Goal: Task Accomplishment & Management: Manage account settings

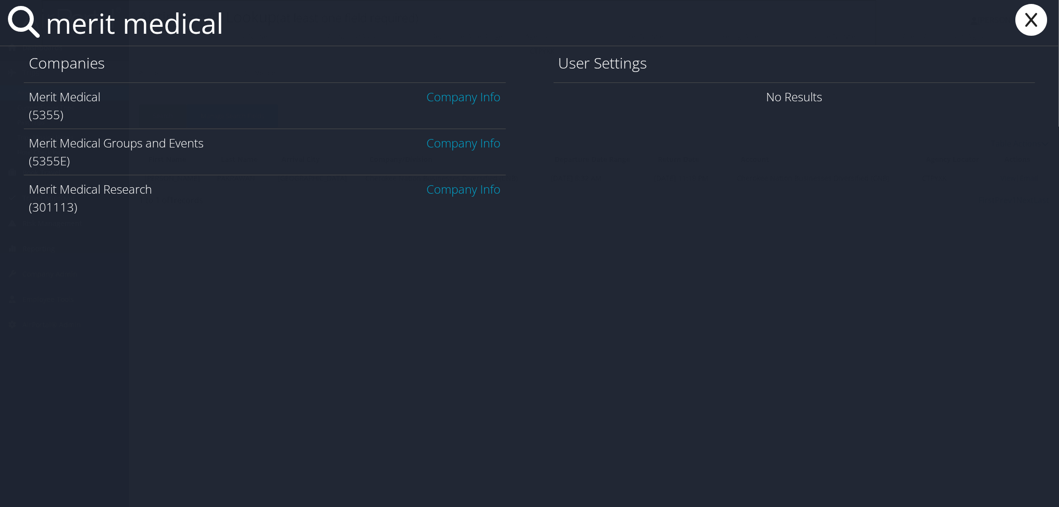
type input "merit medical"
click at [457, 96] on link "Company Info" at bounding box center [464, 96] width 74 height 16
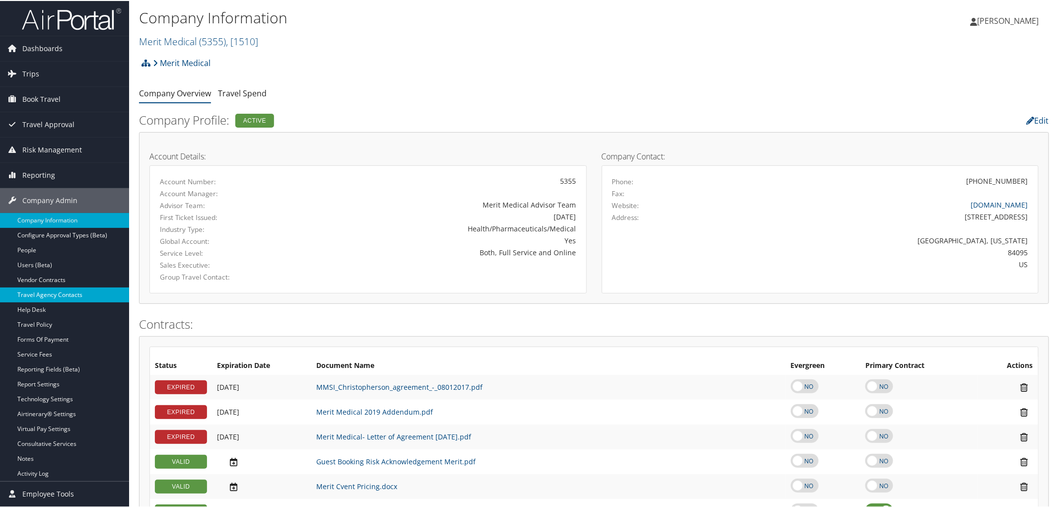
click at [59, 296] on link "Travel Agency Contacts" at bounding box center [64, 293] width 129 height 15
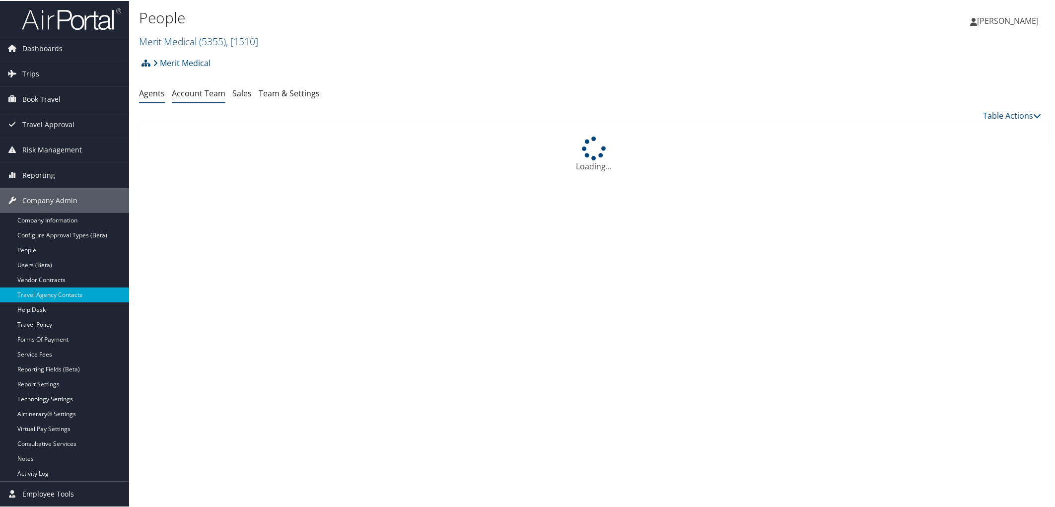
click at [194, 92] on link "Account Team" at bounding box center [199, 92] width 54 height 11
click at [275, 93] on link "Team & Settings" at bounding box center [289, 92] width 61 height 11
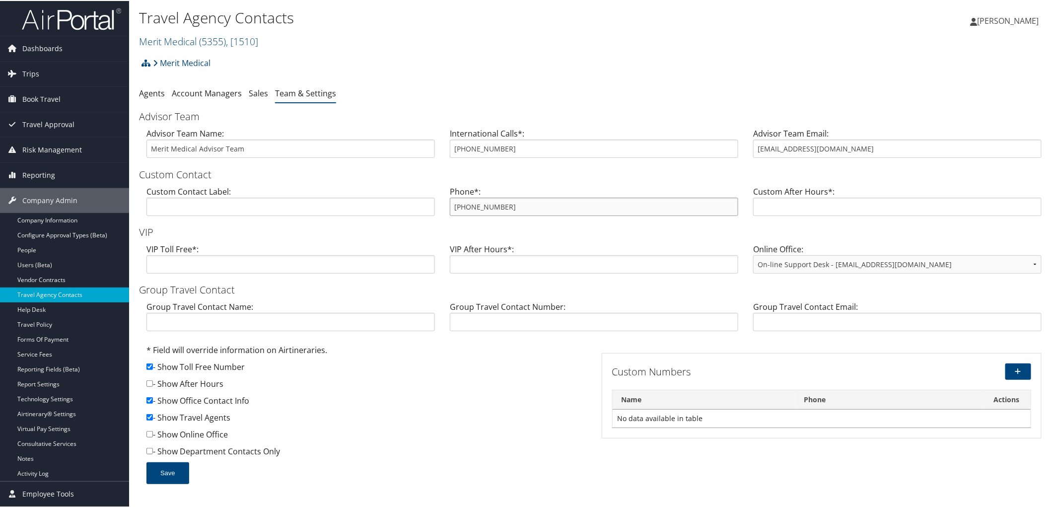
drag, startPoint x: 510, startPoint y: 209, endPoint x: 449, endPoint y: 208, distance: 60.6
click at [450, 208] on input "866-414-7476" at bounding box center [594, 206] width 288 height 18
drag, startPoint x: 492, startPoint y: 146, endPoint x: 440, endPoint y: 145, distance: 52.1
click at [440, 145] on div "Advisor Team Name: Merit Medical Advisor Team International Calls*: 801-934-303…" at bounding box center [594, 146] width 910 height 38
click at [479, 28] on div "Travel Agency Contacts Merit Medical ( 5355 ) , [ 1510 ] Merit Medical Temple U…" at bounding box center [442, 27] width 607 height 42
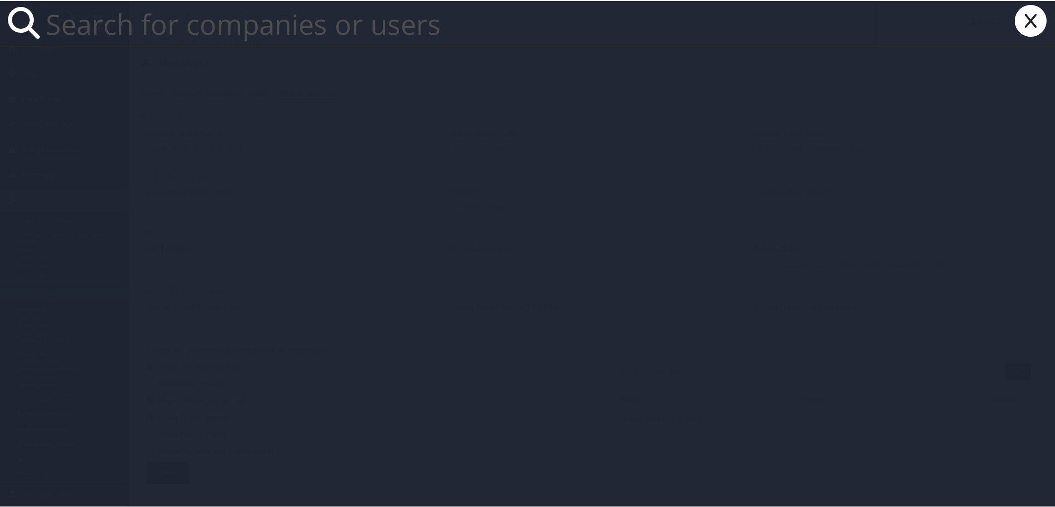
paste input "christiemorgan@utah.gov"
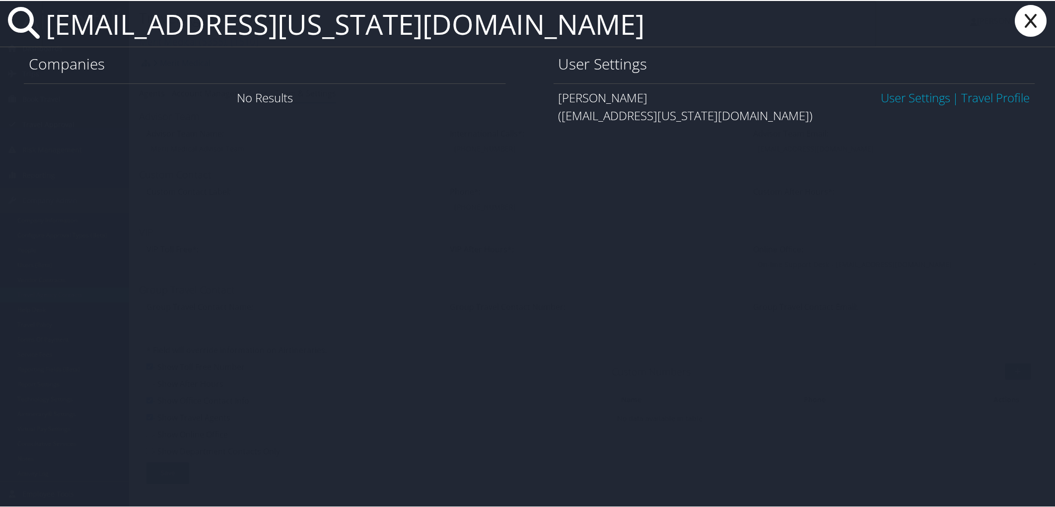
type input "christiemorgan@utah.gov"
click at [909, 95] on link "User Settings" at bounding box center [916, 96] width 70 height 16
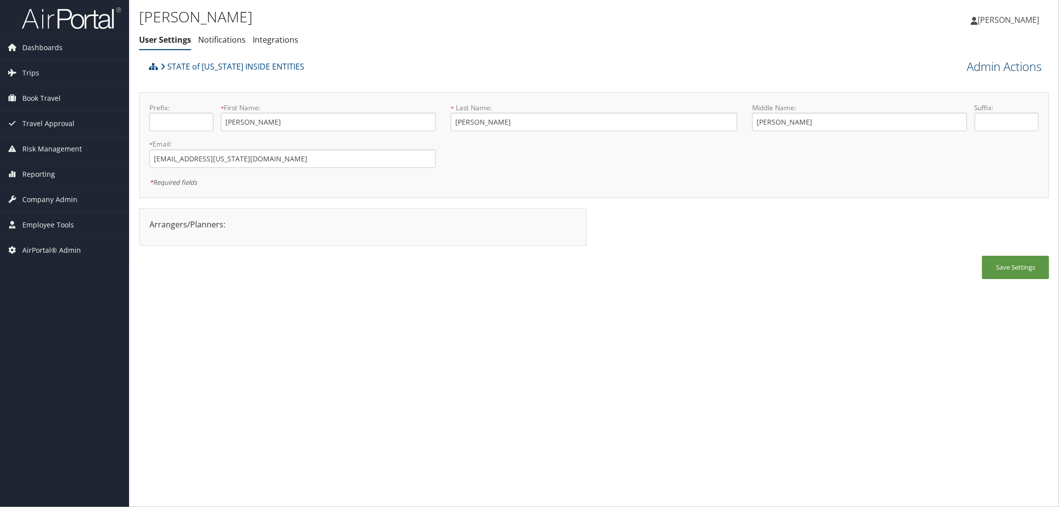
click at [1006, 66] on link "Admin Actions" at bounding box center [1004, 66] width 75 height 17
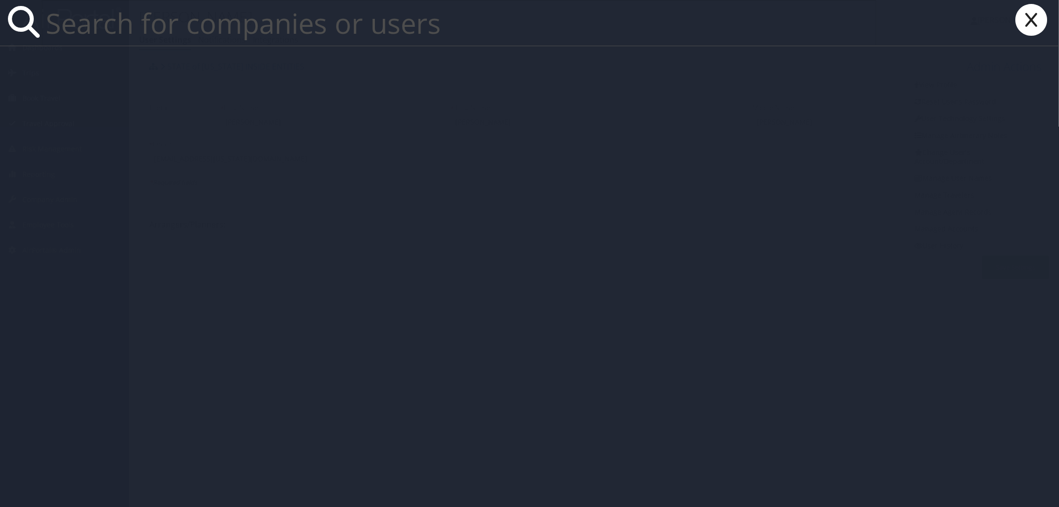
paste input "[EMAIL_ADDRESS][US_STATE][DOMAIN_NAME]"
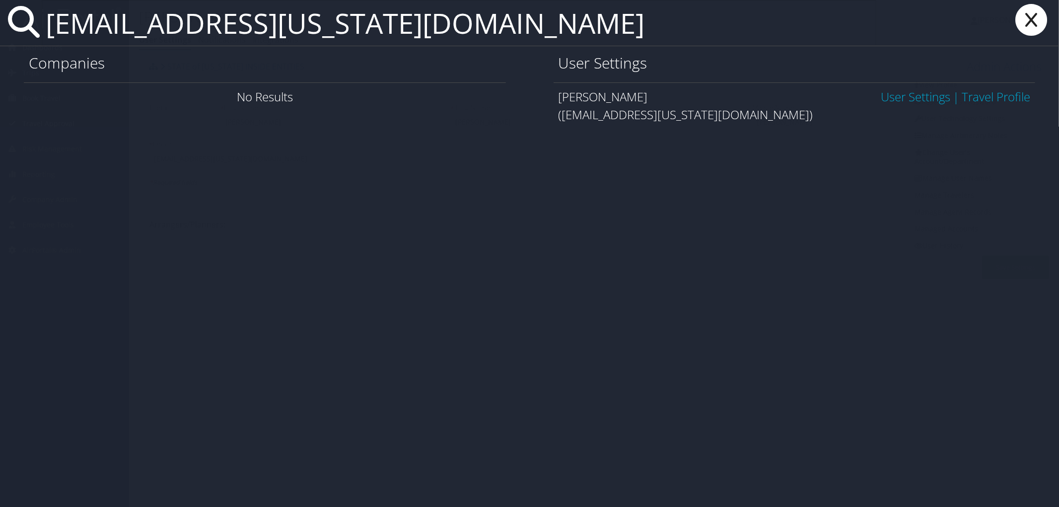
type input "[EMAIL_ADDRESS][US_STATE][DOMAIN_NAME]"
click at [895, 102] on link "User Settings" at bounding box center [916, 96] width 70 height 16
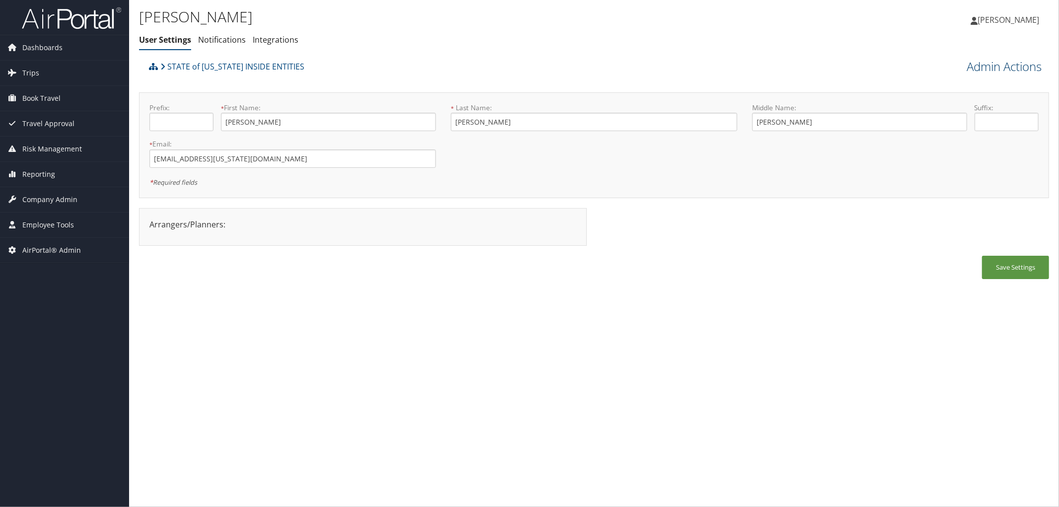
click at [994, 63] on link "Admin Actions" at bounding box center [1004, 66] width 75 height 17
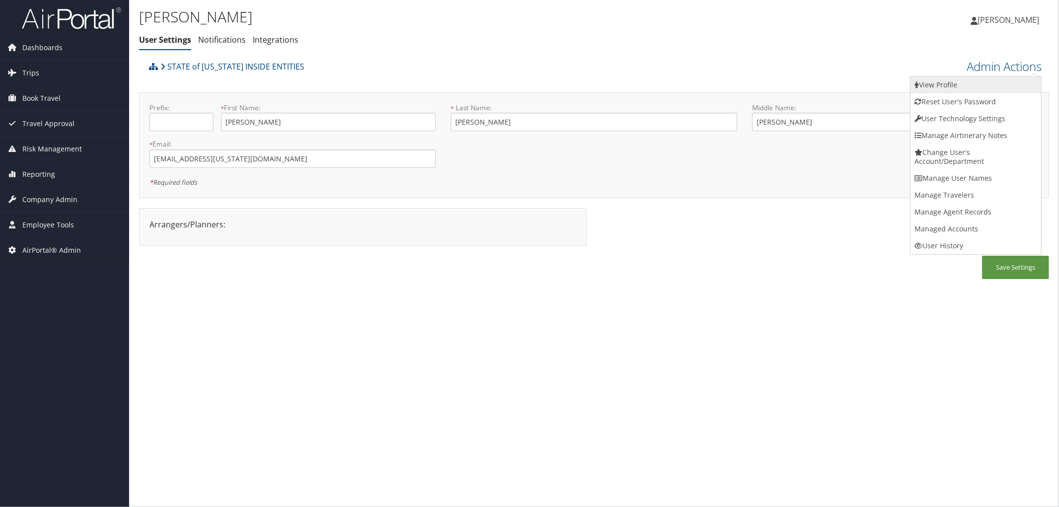
click at [949, 84] on link "View Profile" at bounding box center [976, 84] width 131 height 17
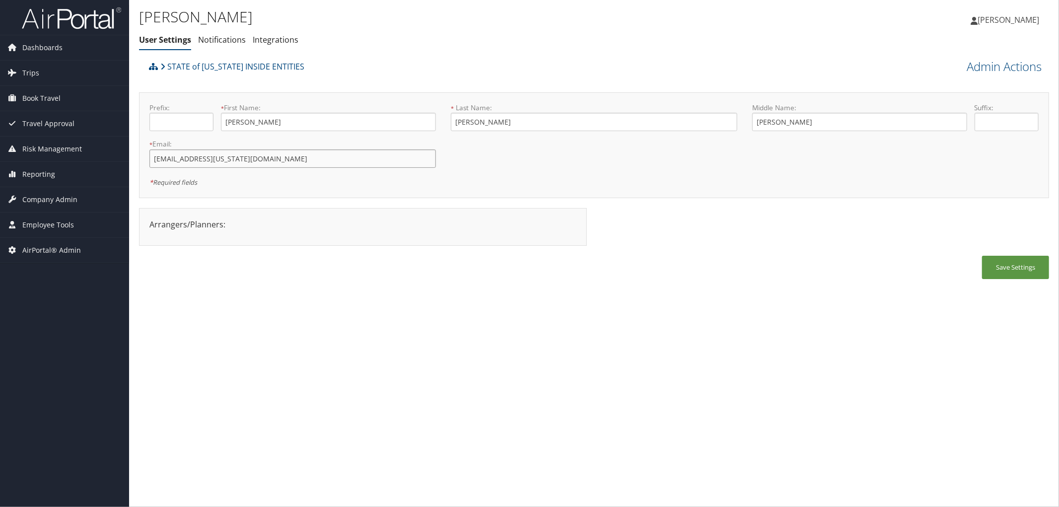
drag, startPoint x: 265, startPoint y: 167, endPoint x: 141, endPoint y: 159, distance: 124.9
click at [141, 159] on div "Prefix: * First Name: Christie This field is required * Last Name: Morgan This …" at bounding box center [594, 145] width 910 height 106
click at [353, 34] on ul "User Settings Notifications Integrations" at bounding box center [442, 40] width 607 height 18
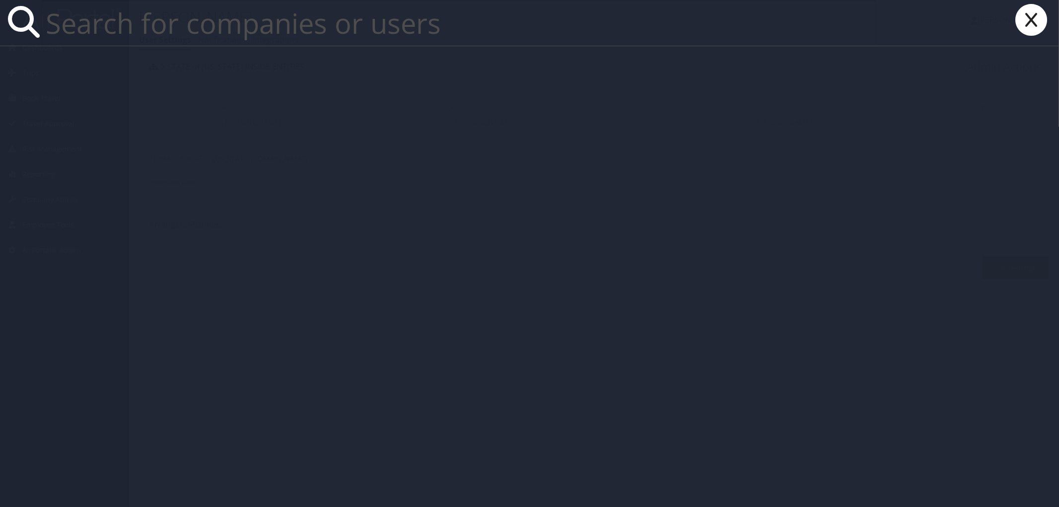
paste input "[EMAIL_ADDRESS][DOMAIN_NAME]"
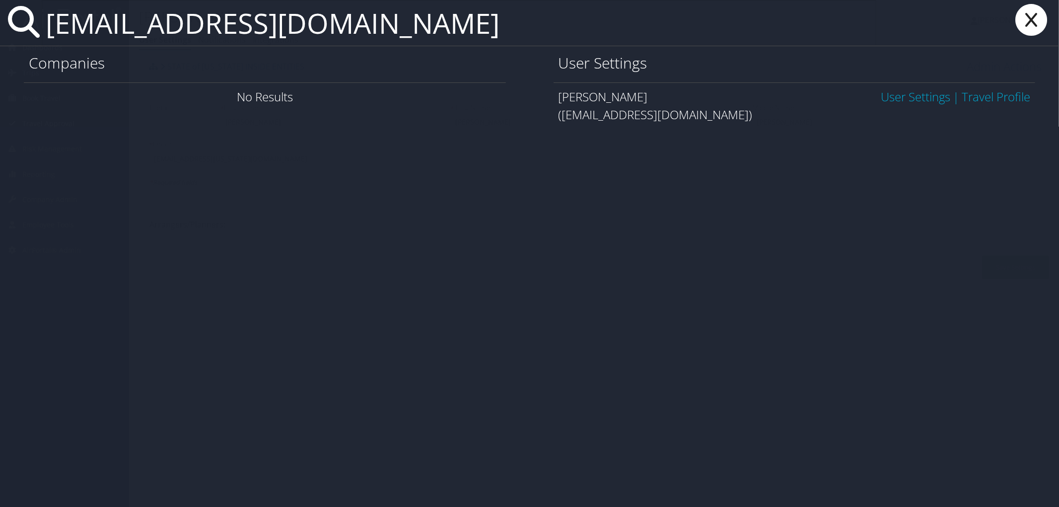
type input "[EMAIL_ADDRESS][DOMAIN_NAME]"
click at [885, 93] on link "User Settings" at bounding box center [916, 96] width 70 height 16
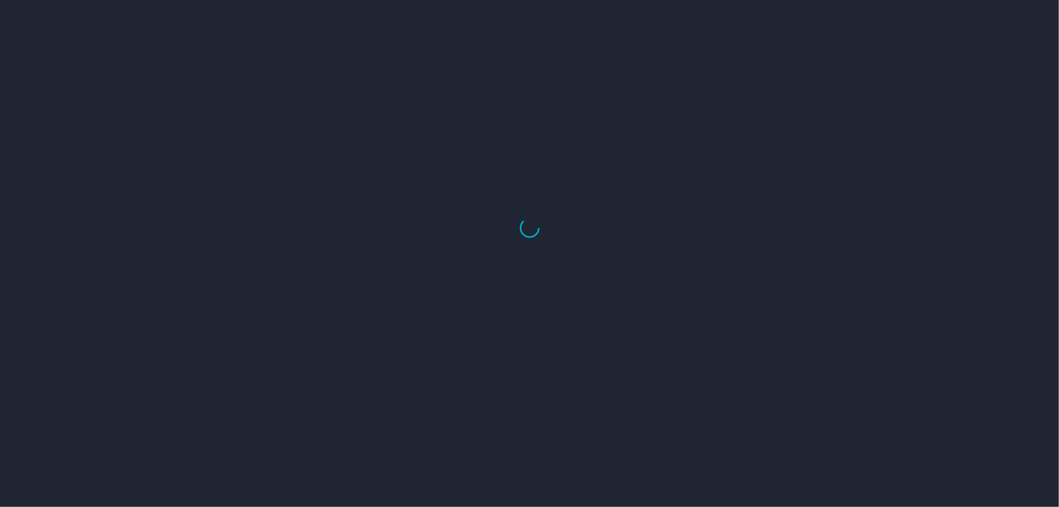
select select "US"
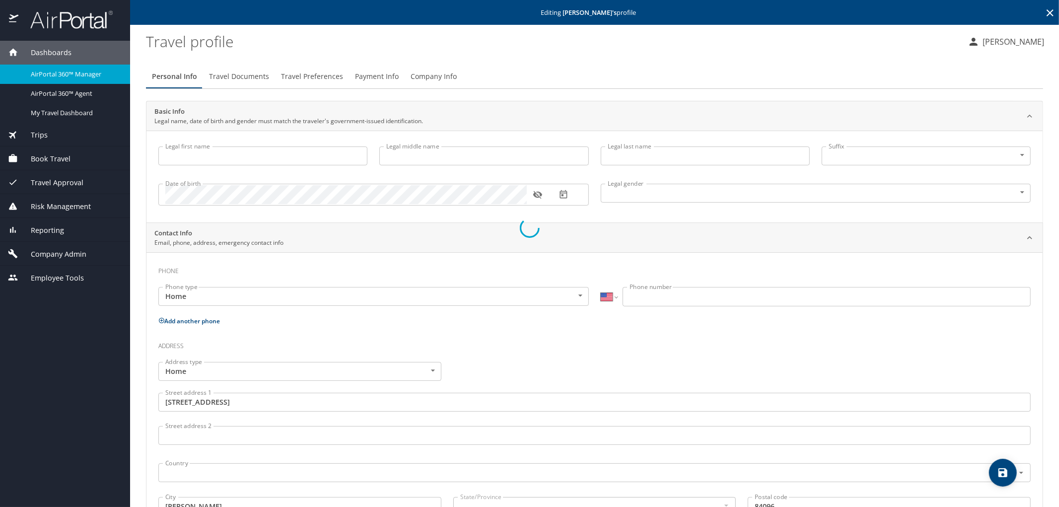
type input "[PERSON_NAME]"
type input "[DEMOGRAPHIC_DATA]"
type input "[GEOGRAPHIC_DATA]"
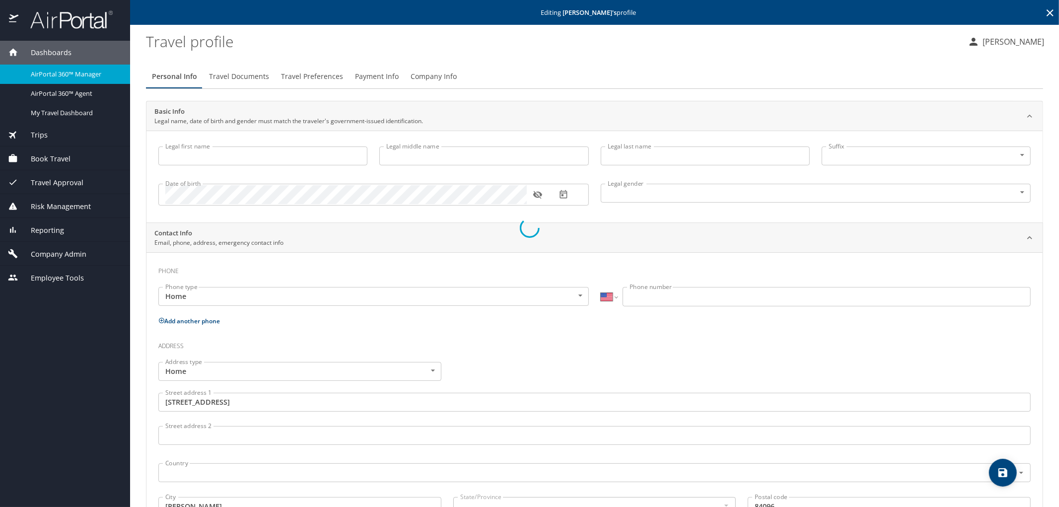
type input "[US_STATE]"
type input "[GEOGRAPHIC_DATA]"
type input "[US_STATE]"
select select "US"
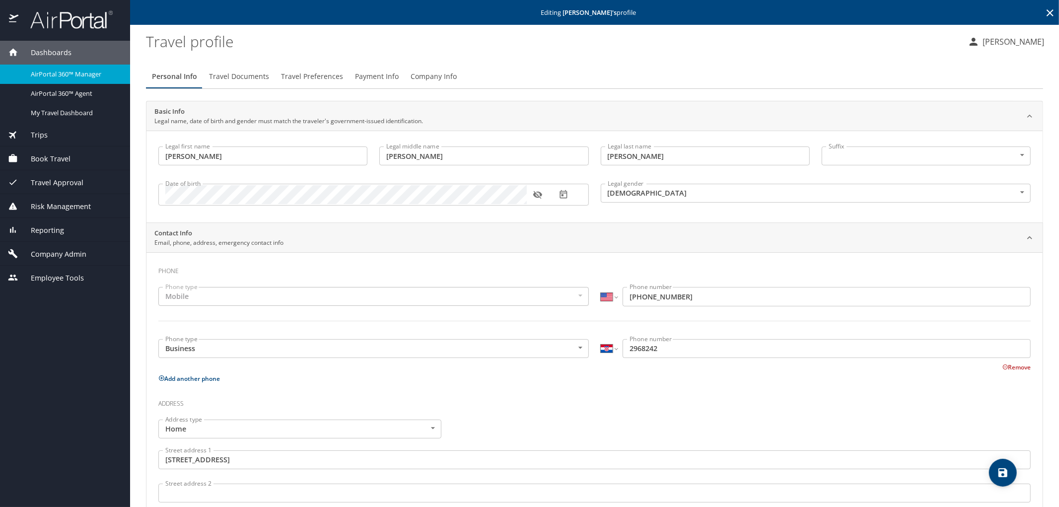
click at [614, 347] on div "International [GEOGRAPHIC_DATA] [GEOGRAPHIC_DATA] [GEOGRAPHIC_DATA] [GEOGRAPHIC…" at bounding box center [816, 348] width 430 height 19
click at [612, 348] on select "International [GEOGRAPHIC_DATA] [GEOGRAPHIC_DATA] [GEOGRAPHIC_DATA] [GEOGRAPHIC…" at bounding box center [609, 348] width 17 height 19
select select "US"
click at [601, 339] on select "International [GEOGRAPHIC_DATA] [GEOGRAPHIC_DATA] [GEOGRAPHIC_DATA] [GEOGRAPHIC…" at bounding box center [609, 348] width 17 height 19
type input "(296) 824-2"
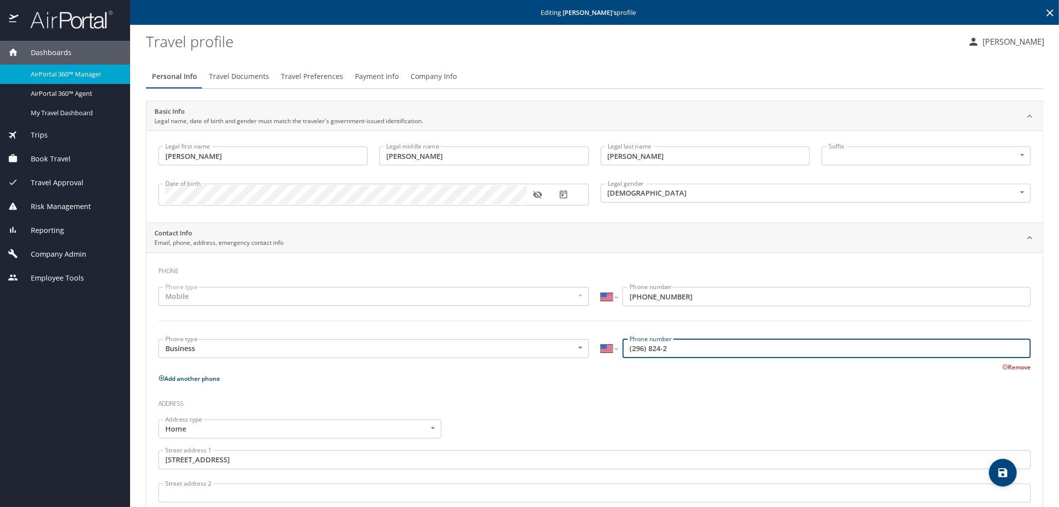
drag, startPoint x: 681, startPoint y: 350, endPoint x: 617, endPoint y: 353, distance: 63.6
click at [617, 353] on div "International [GEOGRAPHIC_DATA] [GEOGRAPHIC_DATA] [GEOGRAPHIC_DATA] [GEOGRAPHIC…" at bounding box center [816, 348] width 430 height 19
paste input "[PHONE_NUMBER]"
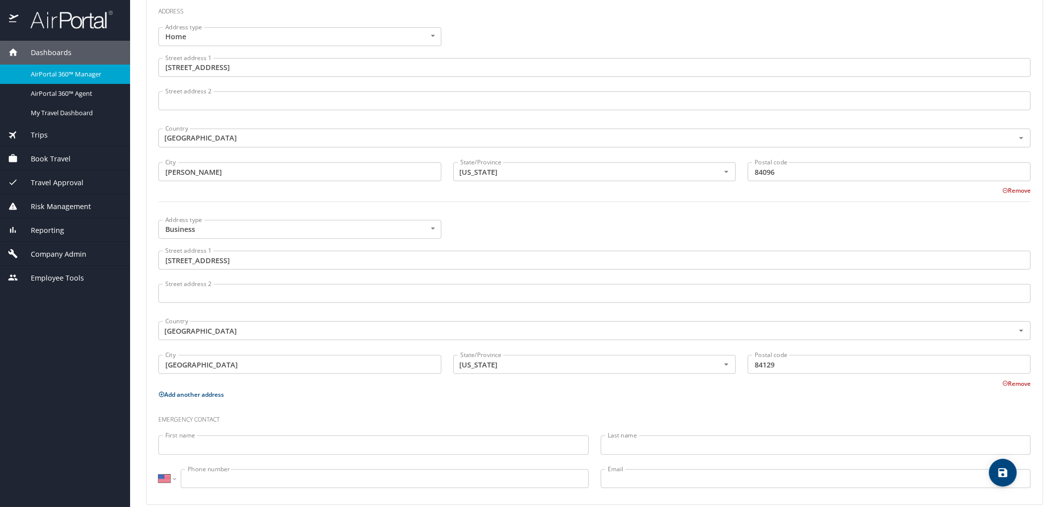
scroll to position [405, 0]
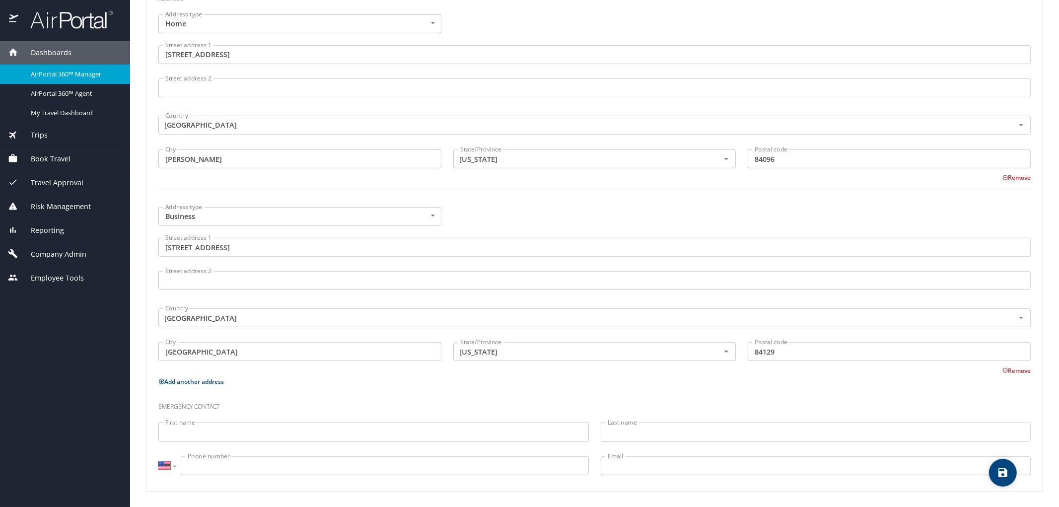
type input "[PHONE_NUMBER]"
click at [1002, 468] on icon "save" at bounding box center [1002, 472] width 9 height 9
select select "US"
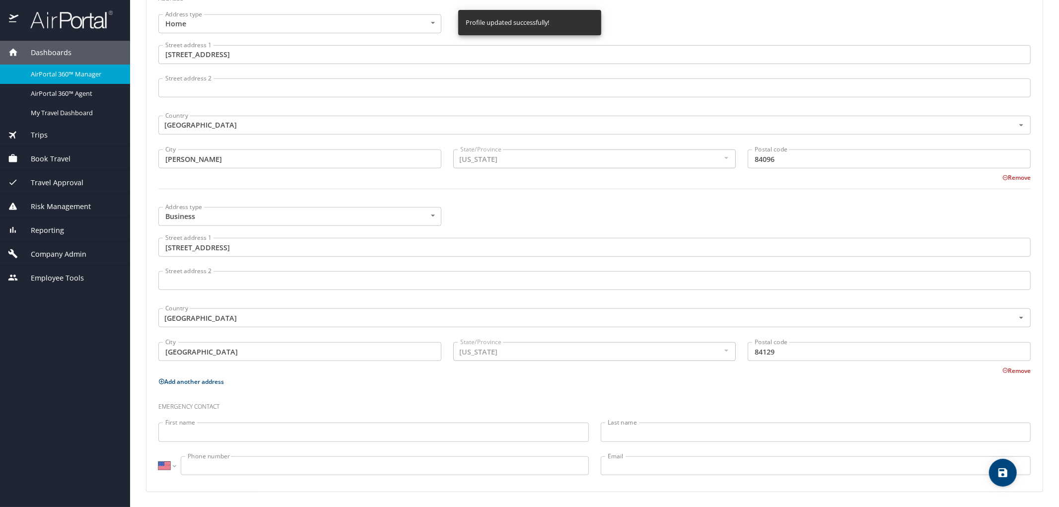
select select "US"
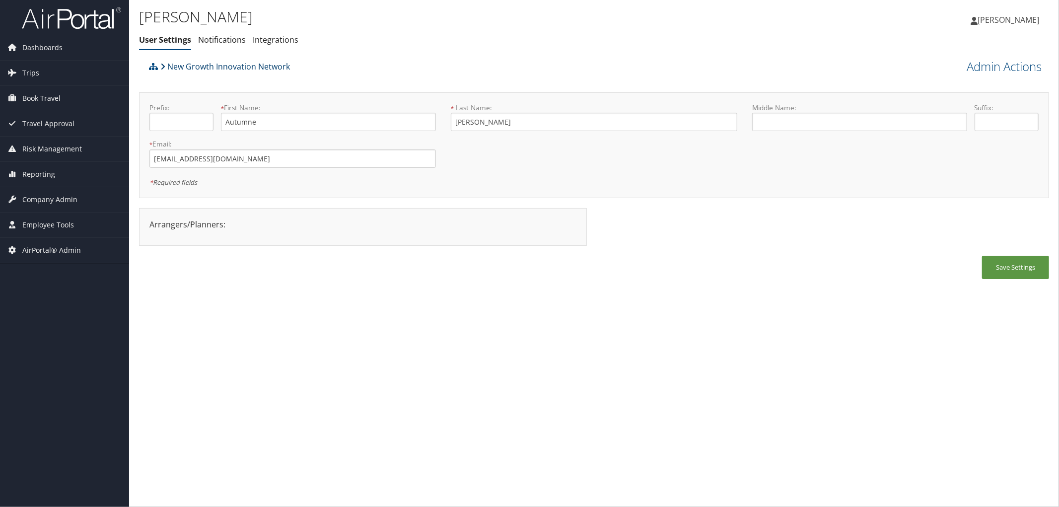
click at [232, 65] on link "New Growth Innovation Network" at bounding box center [225, 67] width 130 height 20
click at [190, 63] on link "New Growth Innovation Network" at bounding box center [225, 67] width 130 height 20
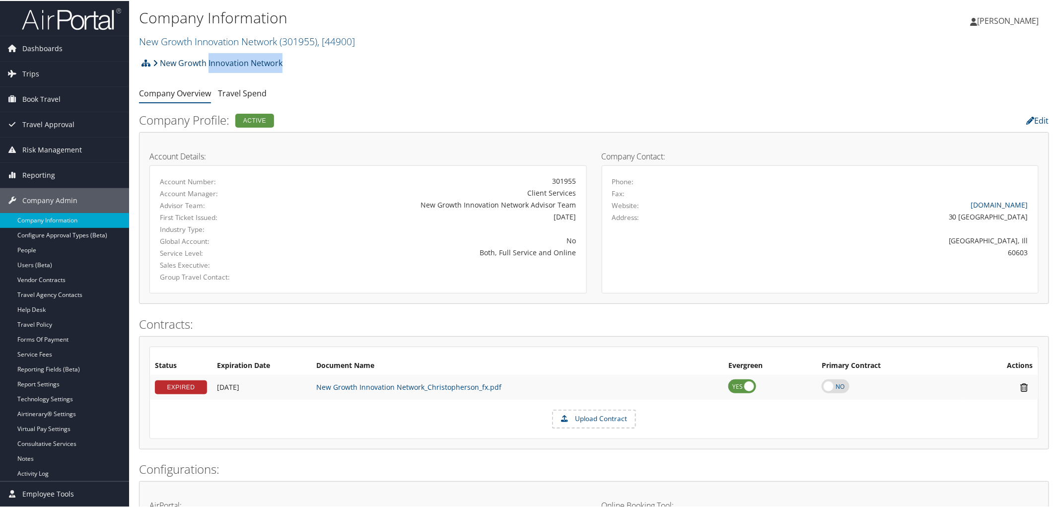
drag, startPoint x: 284, startPoint y: 66, endPoint x: 207, endPoint y: 59, distance: 76.8
click at [207, 59] on div "New Growth Innovation Network Account Structure New Growth Innovation Network (…" at bounding box center [594, 65] width 910 height 27
copy link "Innovation Network"
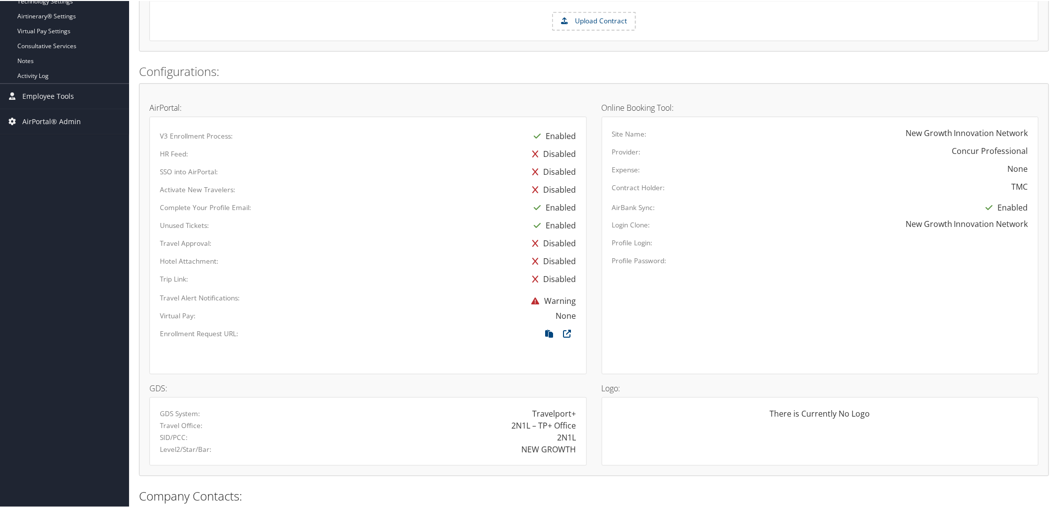
scroll to position [472, 0]
